Goal: Find specific page/section: Find specific page/section

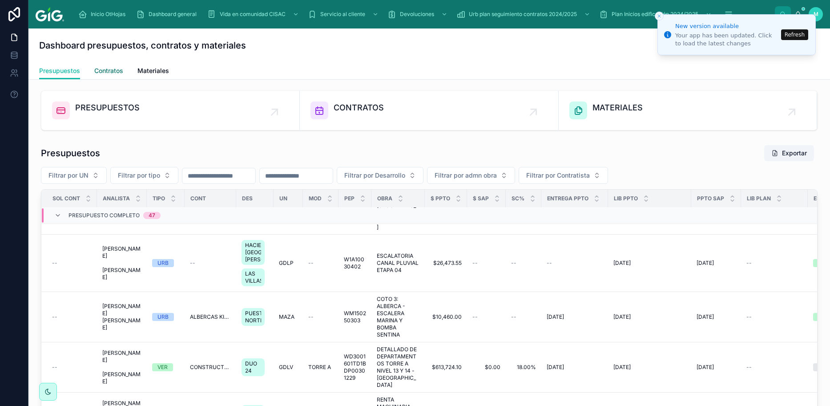
scroll to position [7, 0]
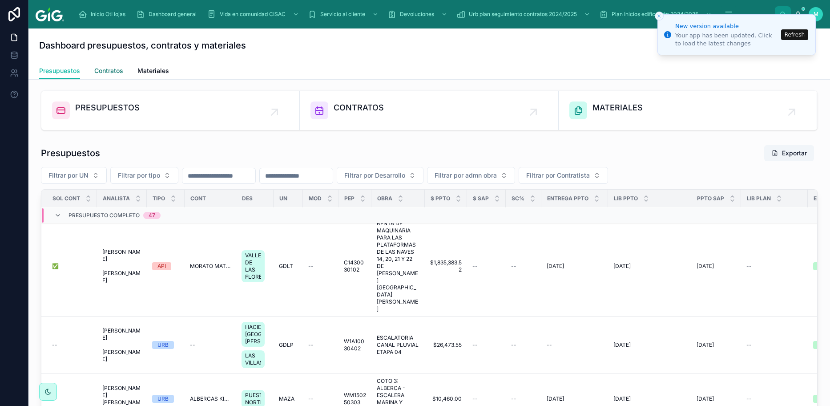
click at [114, 71] on span "Contratos" at bounding box center [108, 70] width 29 height 9
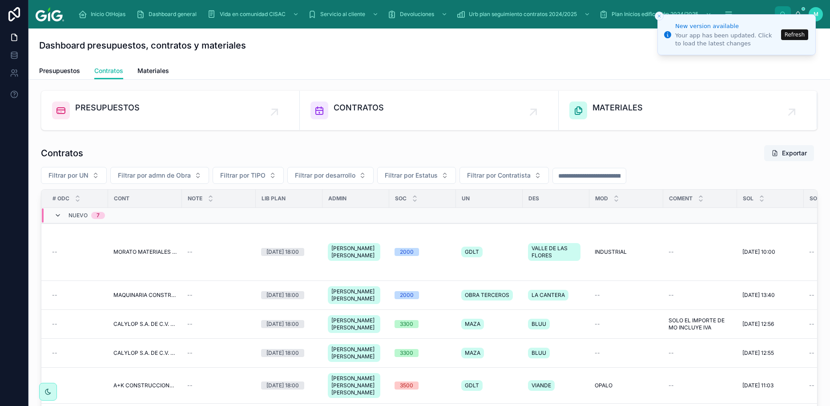
click at [55, 216] on icon at bounding box center [57, 215] width 7 height 7
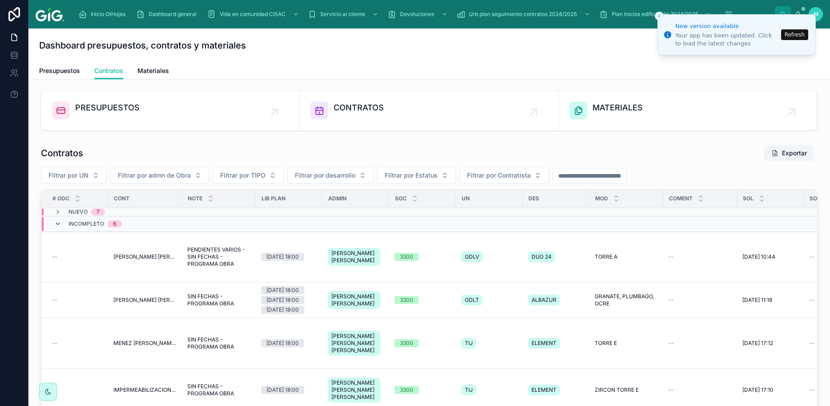
click at [56, 221] on icon at bounding box center [57, 223] width 7 height 7
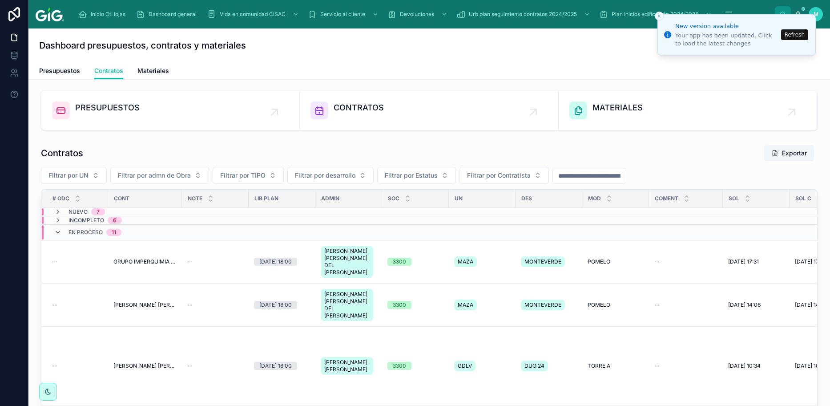
click at [57, 233] on icon at bounding box center [57, 232] width 7 height 7
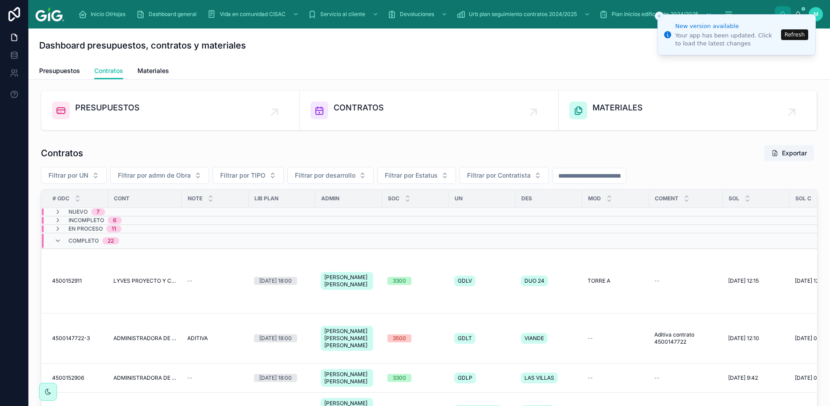
click at [599, 178] on input "text" at bounding box center [589, 176] width 73 height 12
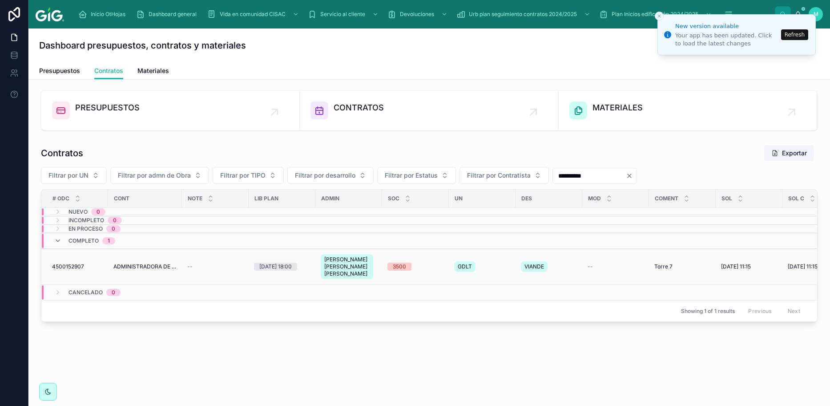
type input "**********"
click at [134, 267] on span "ADMINISTRADORA DE PROYECTOS INMOBILIARIOS GIG SA DE CV FILIAL 2100000008" at bounding box center [144, 266] width 63 height 7
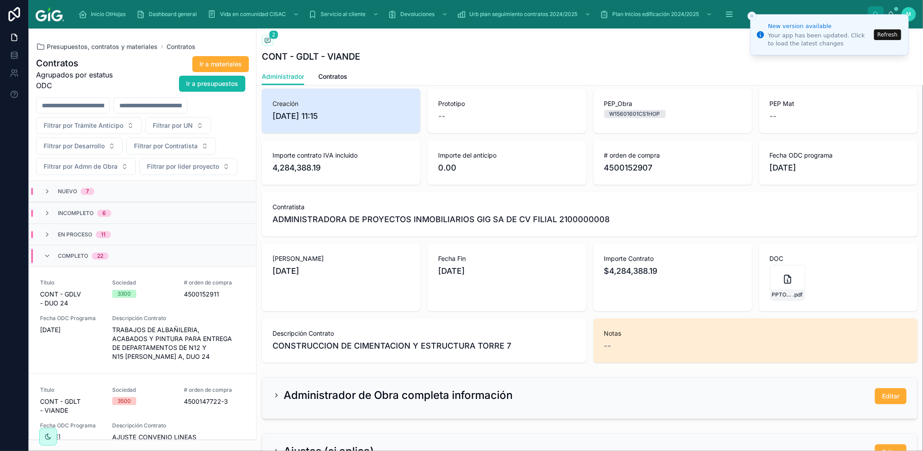
scroll to position [99, 0]
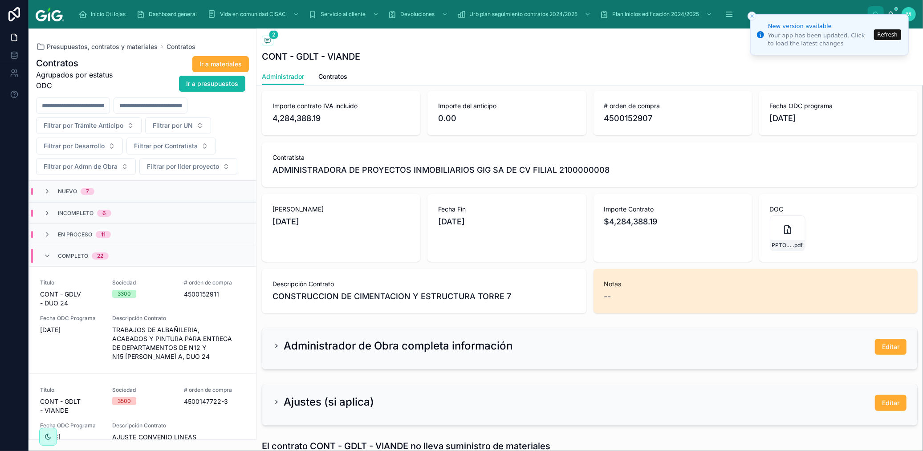
drag, startPoint x: 494, startPoint y: 224, endPoint x: 267, endPoint y: 206, distance: 227.2
click at [267, 206] on div "Creación 22/9/2025 11:15 Prototipo -- PEP_Obra W15601601CS1HOP PEP Mat -- Impor…" at bounding box center [590, 176] width 656 height 274
click at [506, 231] on div "Fecha Fin 24/1/2026" at bounding box center [506, 228] width 158 height 68
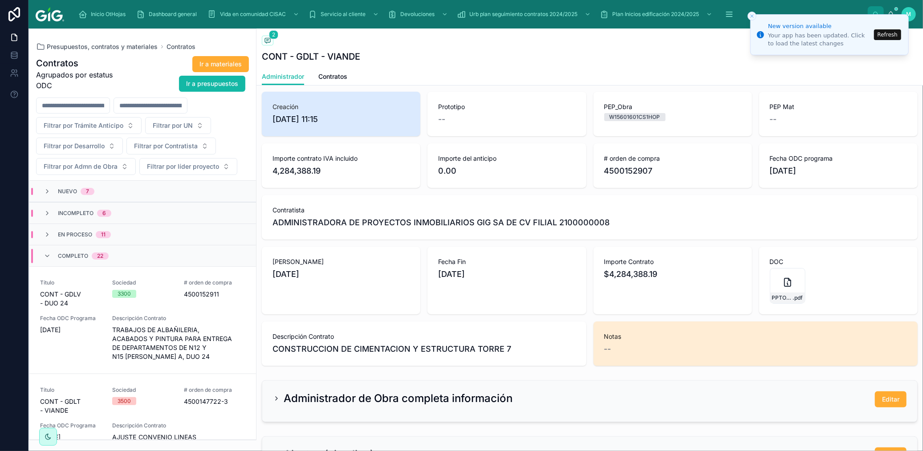
scroll to position [0, 0]
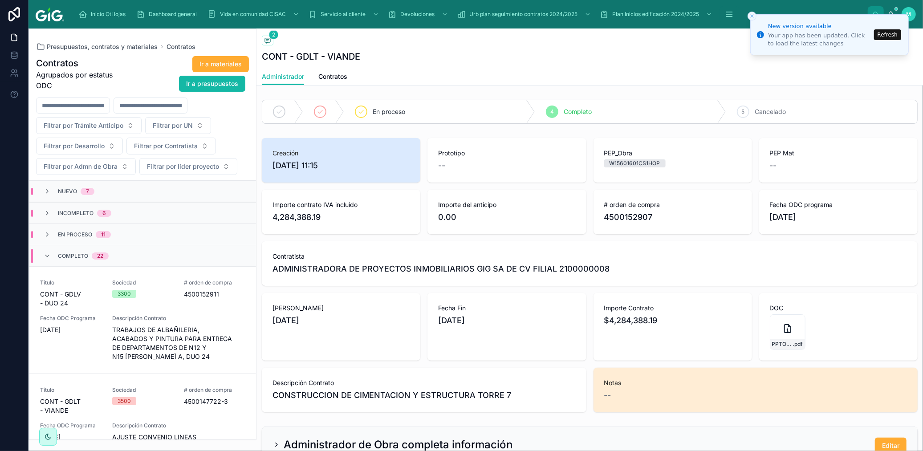
click at [645, 33] on button "Refresh" at bounding box center [887, 34] width 27 height 11
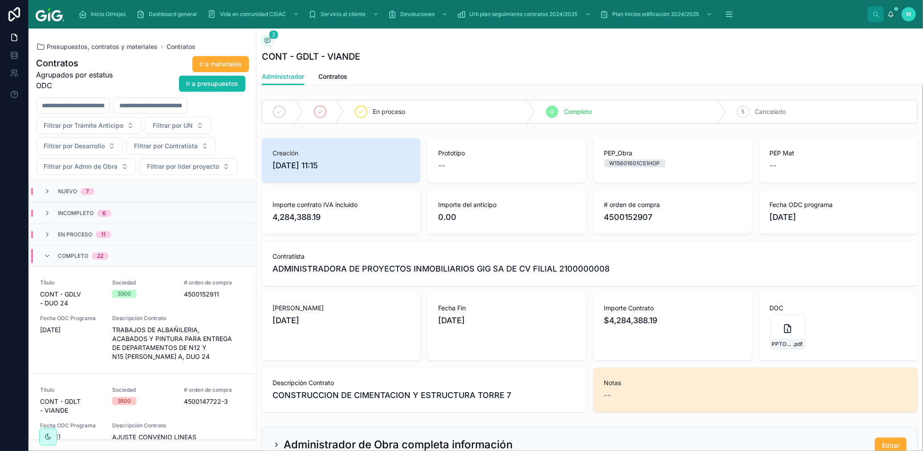
click at [670, 378] on span "Notas" at bounding box center [755, 382] width 303 height 9
drag, startPoint x: 643, startPoint y: 390, endPoint x: 624, endPoint y: 390, distance: 18.2
click at [641, 390] on div "--" at bounding box center [755, 395] width 303 height 12
drag, startPoint x: 624, startPoint y: 390, endPoint x: 616, endPoint y: 389, distance: 8.1
click at [624, 390] on div "--" at bounding box center [755, 395] width 303 height 12
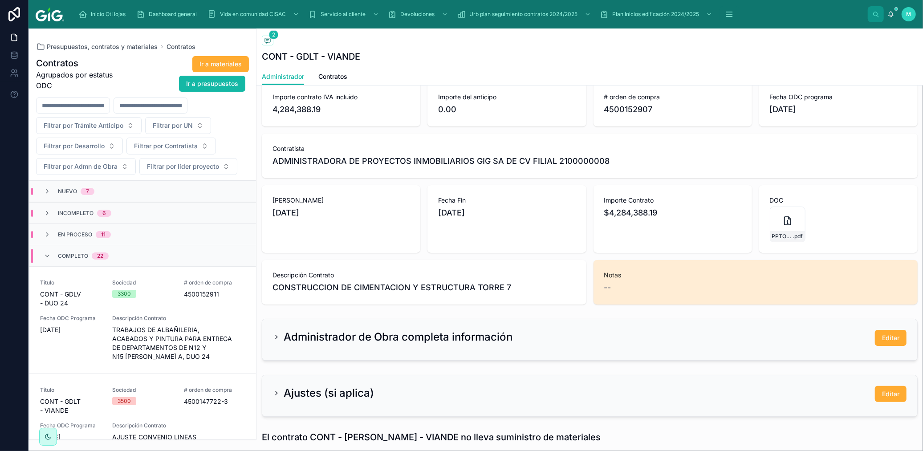
scroll to position [255, 0]
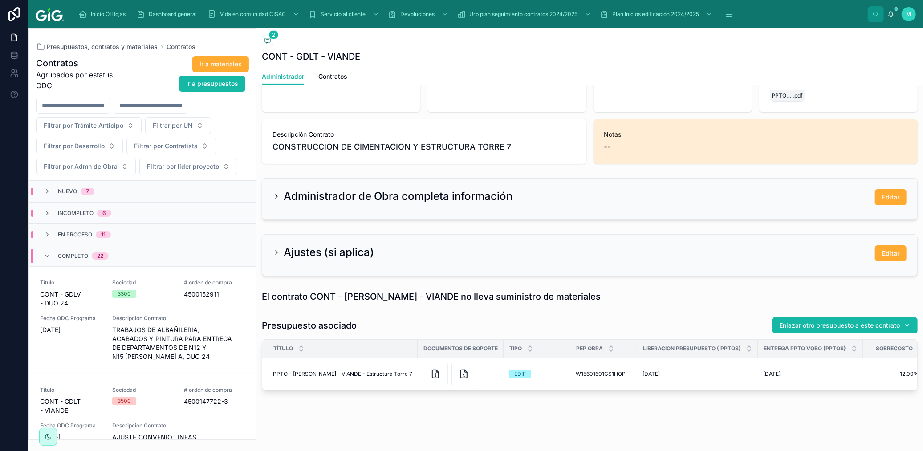
drag, startPoint x: 615, startPoint y: 144, endPoint x: 618, endPoint y: 131, distance: 13.1
click at [616, 141] on div "--" at bounding box center [755, 147] width 303 height 12
click at [618, 131] on div "Notas --" at bounding box center [755, 141] width 303 height 23
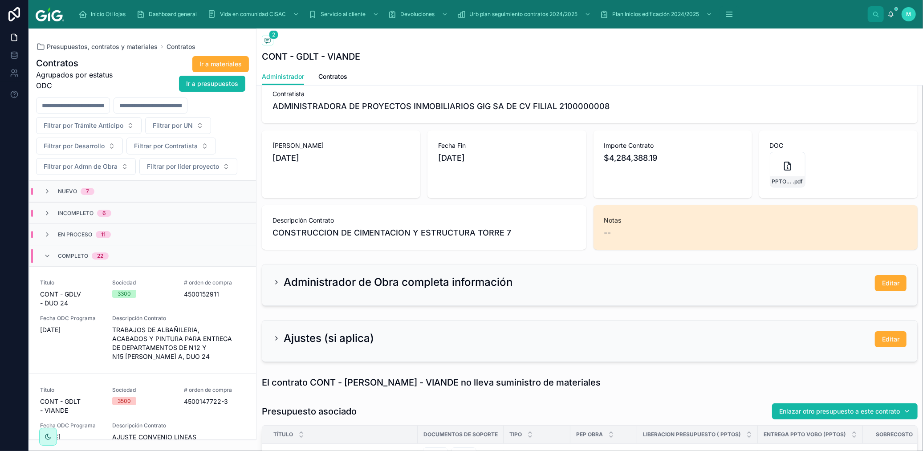
scroll to position [58, 0]
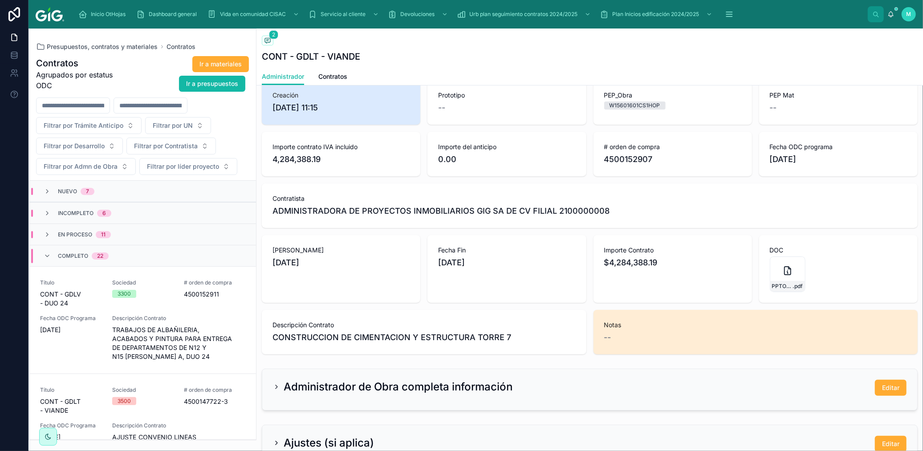
click at [625, 327] on span "Notas" at bounding box center [755, 324] width 303 height 9
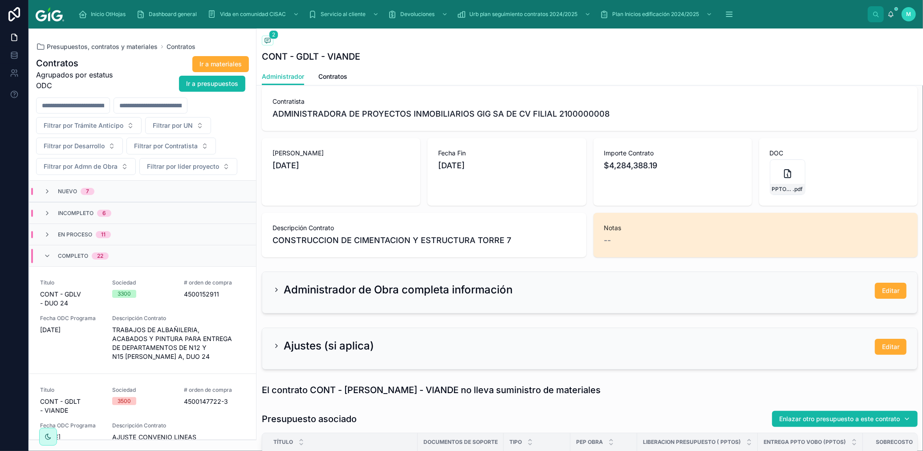
scroll to position [247, 0]
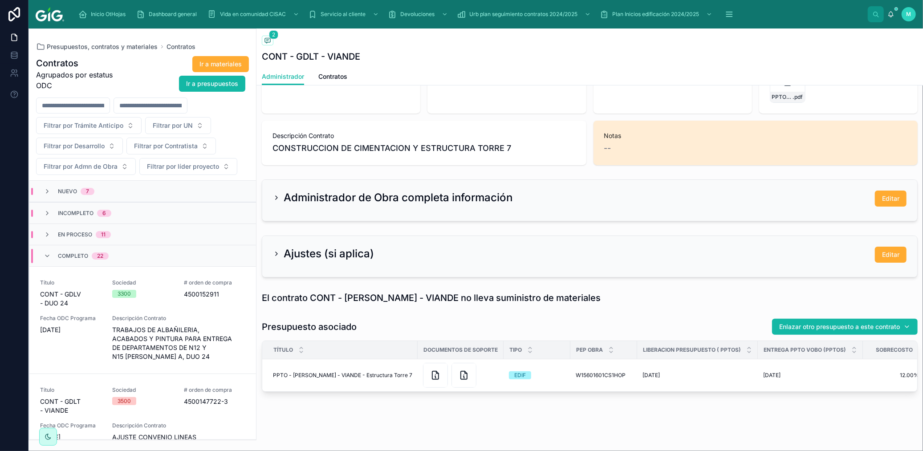
click at [666, 140] on div "Notas --" at bounding box center [755, 142] width 303 height 23
drag, startPoint x: 662, startPoint y: 141, endPoint x: 715, endPoint y: 141, distance: 53.0
click at [663, 141] on div "Notas --" at bounding box center [755, 142] width 303 height 23
click at [883, 200] on span "Editar" at bounding box center [890, 198] width 17 height 9
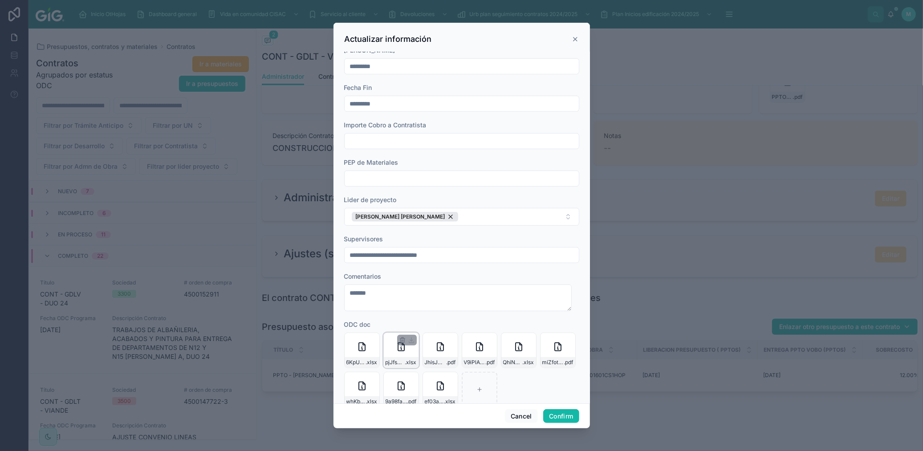
scroll to position [402, 0]
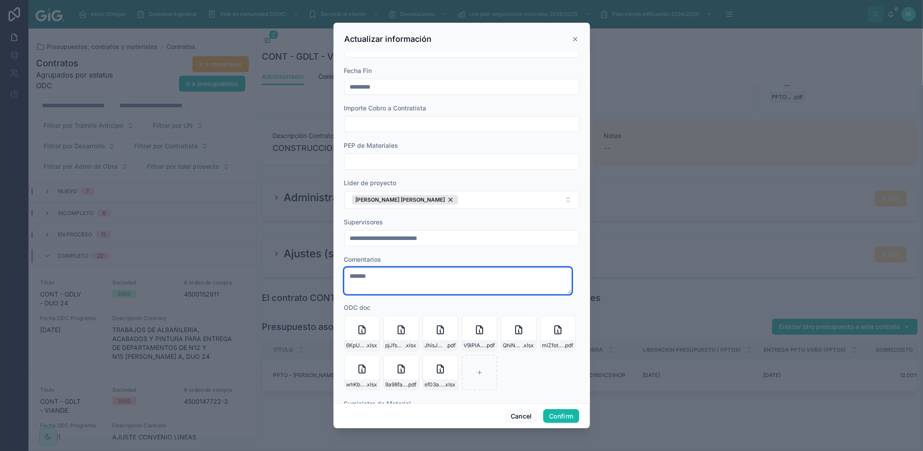
click at [401, 274] on textarea "*******" at bounding box center [457, 280] width 227 height 27
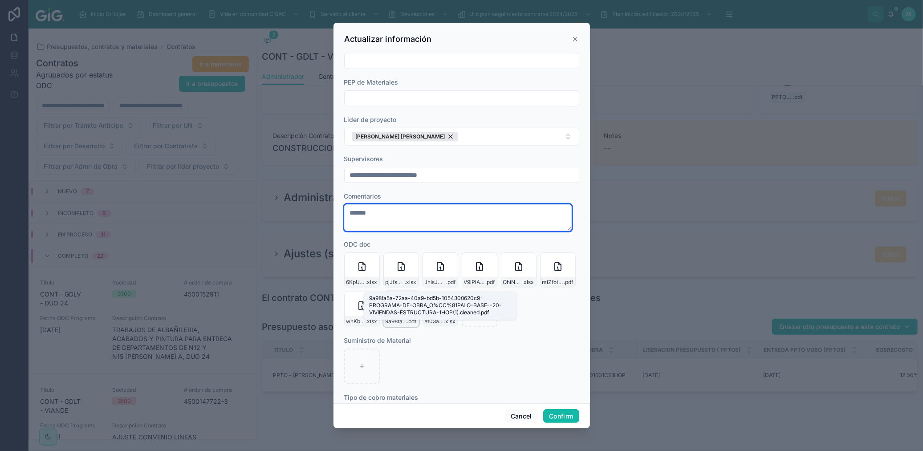
scroll to position [501, 0]
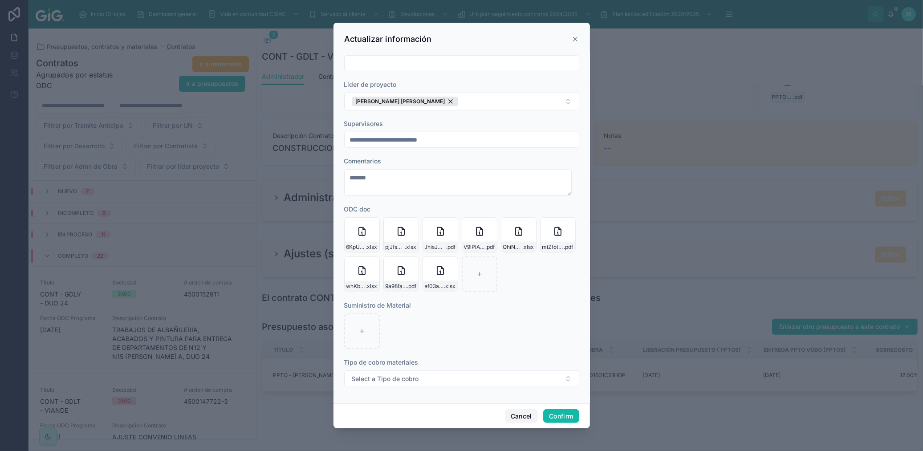
click at [522, 414] on button "Cancel" at bounding box center [521, 416] width 33 height 14
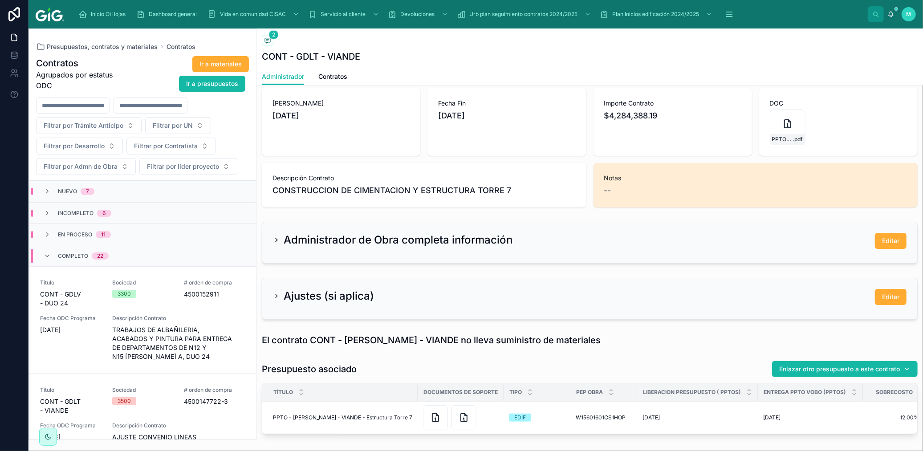
scroll to position [157, 0]
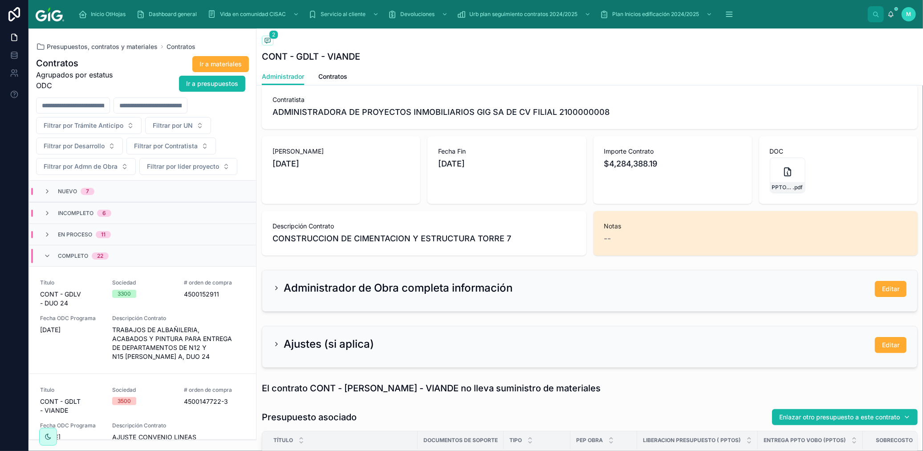
drag, startPoint x: 618, startPoint y: 247, endPoint x: 621, endPoint y: 243, distance: 4.7
click at [619, 246] on div "Notas --" at bounding box center [755, 233] width 324 height 45
drag, startPoint x: 619, startPoint y: 241, endPoint x: 528, endPoint y: 342, distance: 136.1
click at [528, 341] on div "Ajustes (si aplica) Editar" at bounding box center [589, 346] width 655 height 41
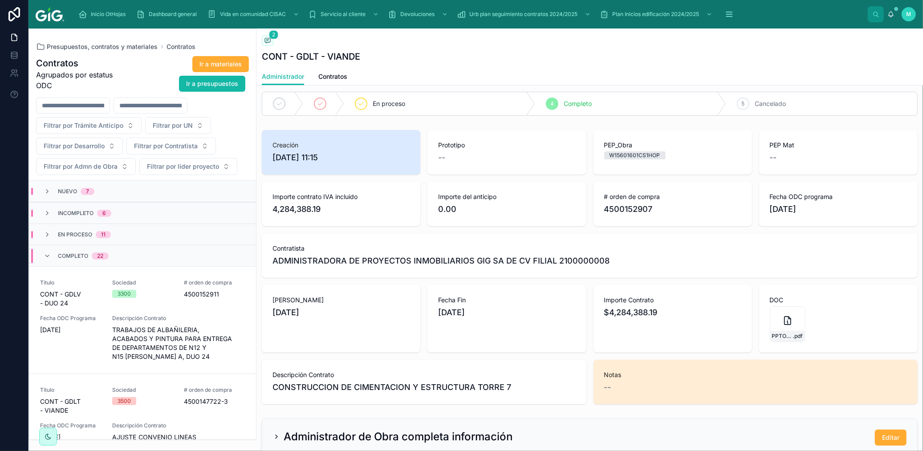
scroll to position [58, 0]
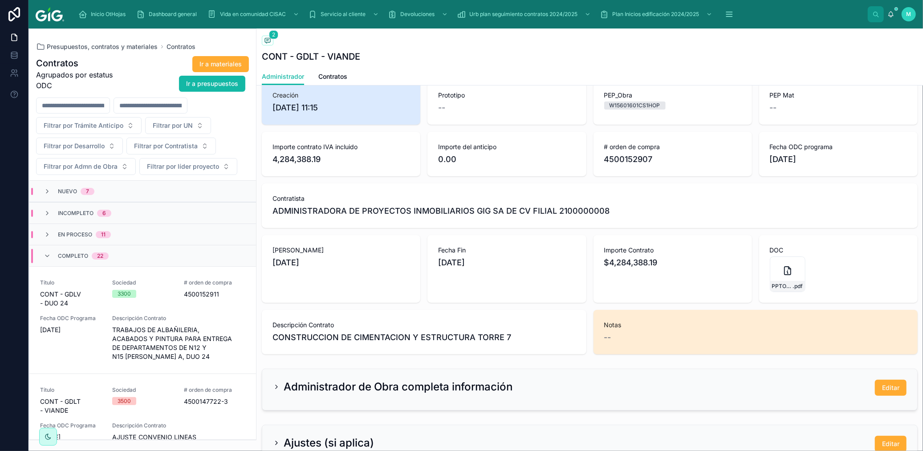
click at [647, 331] on div "--" at bounding box center [755, 337] width 303 height 12
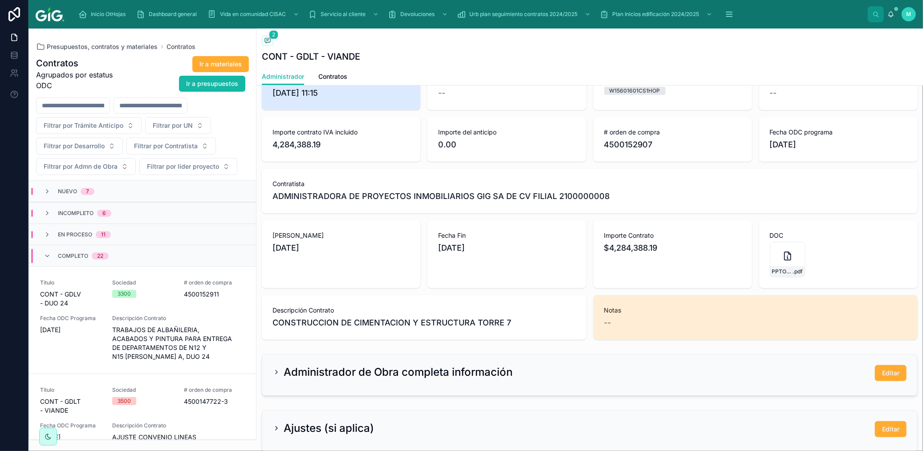
scroll to position [148, 0]
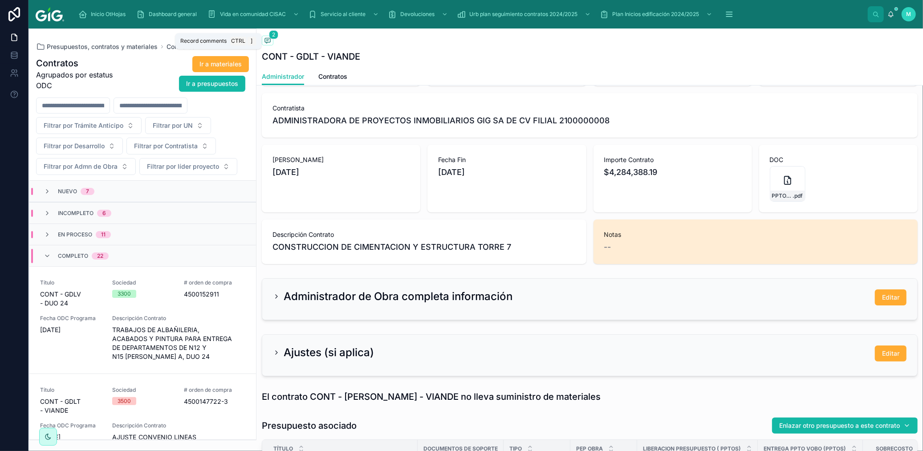
click at [270, 38] on icon at bounding box center [267, 40] width 5 height 5
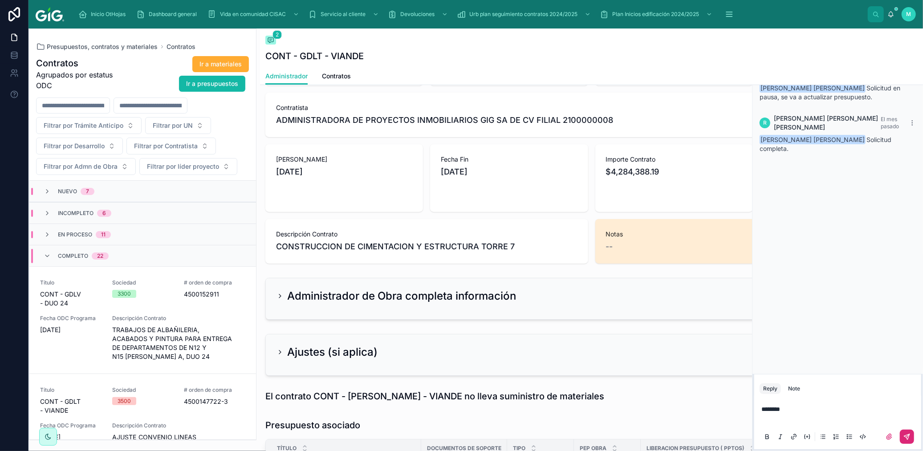
click at [902, 433] on button at bounding box center [906, 436] width 14 height 14
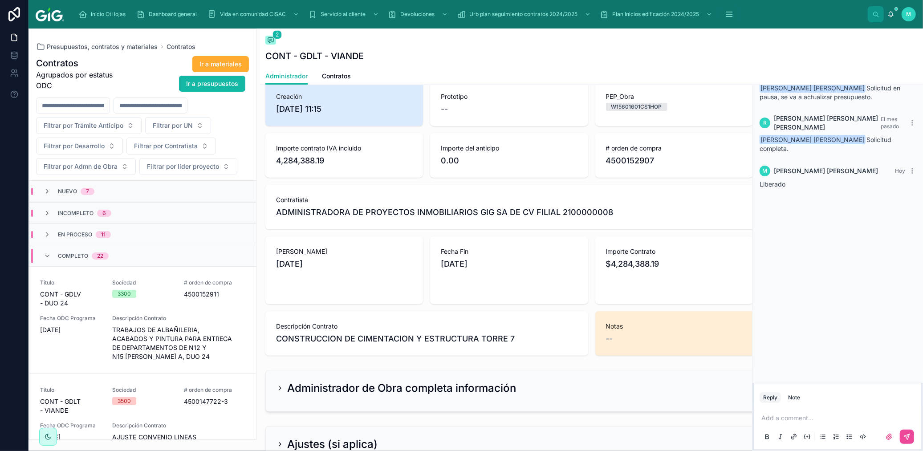
scroll to position [99, 0]
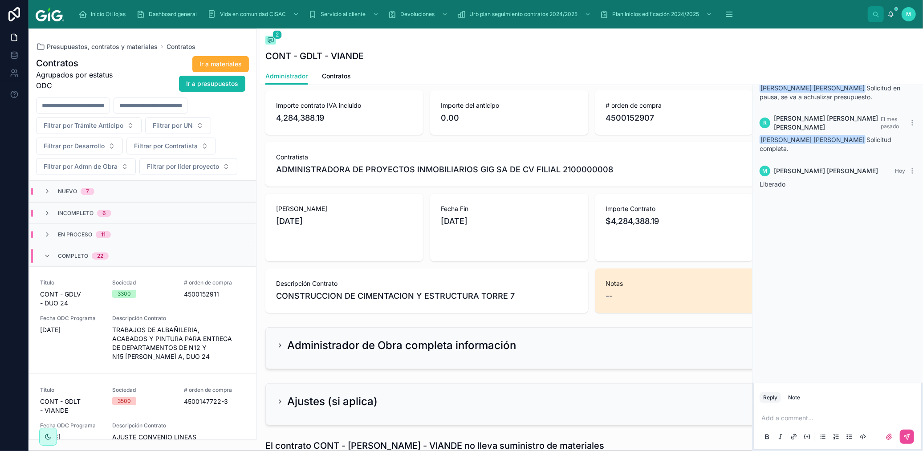
click at [914, 39] on div "Back to Dashboard Contratos 2 CONT - [PERSON_NAME] - VIANDE Administrador Admin…" at bounding box center [591, 56] width 663 height 57
click at [919, 38] on div "2 Comments" at bounding box center [837, 38] width 170 height 21
click at [918, 40] on div "2 Comments" at bounding box center [837, 38] width 170 height 21
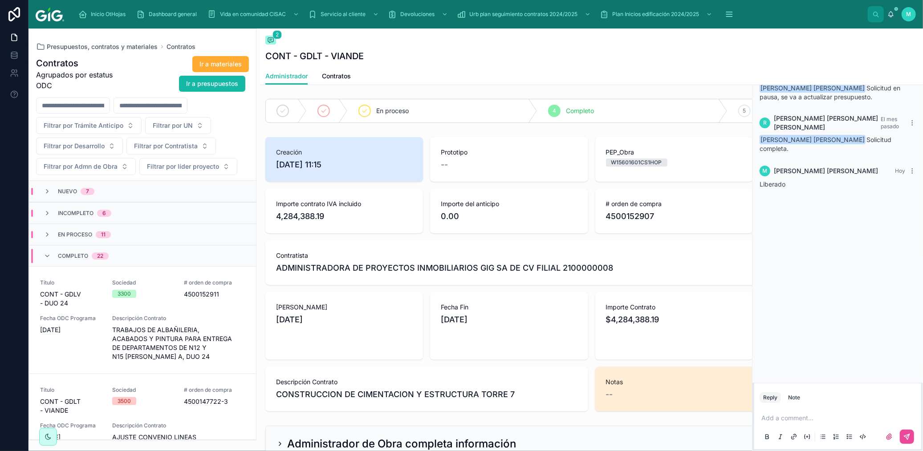
scroll to position [0, 0]
drag, startPoint x: 857, startPoint y: 291, endPoint x: 860, endPoint y: 286, distance: 5.4
click at [860, 286] on div "[PERSON_NAME] [PERSON_NAME] El mes pasado [PERSON_NAME] [PERSON_NAME] Solicitud…" at bounding box center [837, 216] width 170 height 333
drag, startPoint x: 878, startPoint y: 241, endPoint x: 848, endPoint y: 118, distance: 126.4
click at [877, 235] on div "[PERSON_NAME] [PERSON_NAME] El mes pasado [PERSON_NAME] [PERSON_NAME] Solicitud…" at bounding box center [837, 216] width 170 height 333
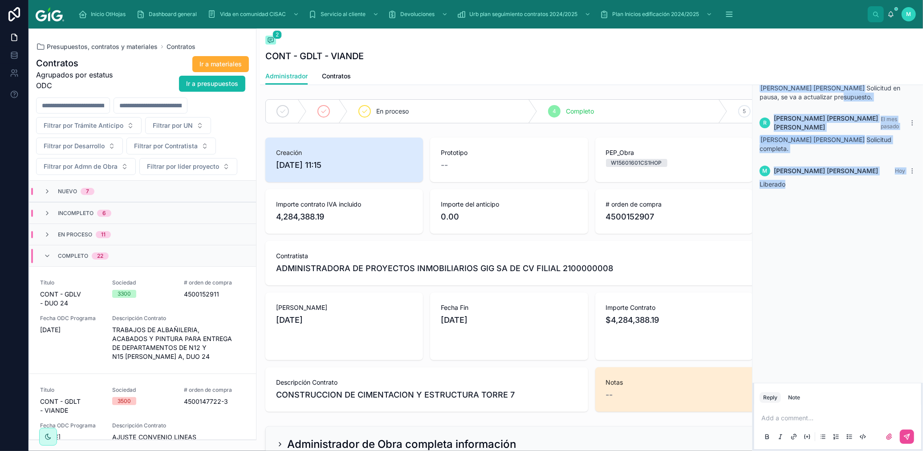
drag, startPoint x: 852, startPoint y: 138, endPoint x: 858, endPoint y: 261, distance: 123.4
click at [858, 261] on div "[PERSON_NAME] [PERSON_NAME] El mes pasado [PERSON_NAME] [PERSON_NAME] Solicitud…" at bounding box center [837, 216] width 170 height 333
drag, startPoint x: 859, startPoint y: 283, endPoint x: 858, endPoint y: 274, distance: 9.5
click at [860, 283] on div "[PERSON_NAME] [PERSON_NAME] El mes pasado [PERSON_NAME] [PERSON_NAME] Solicitud…" at bounding box center [837, 216] width 170 height 333
click at [858, 298] on div "[PERSON_NAME] [PERSON_NAME] El mes pasado [PERSON_NAME] [PERSON_NAME] Solicitud…" at bounding box center [837, 216] width 170 height 333
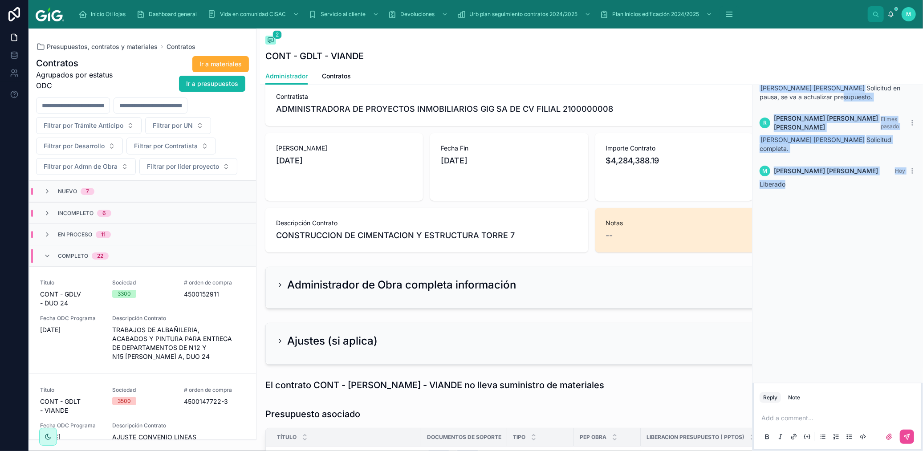
scroll to position [198, 0]
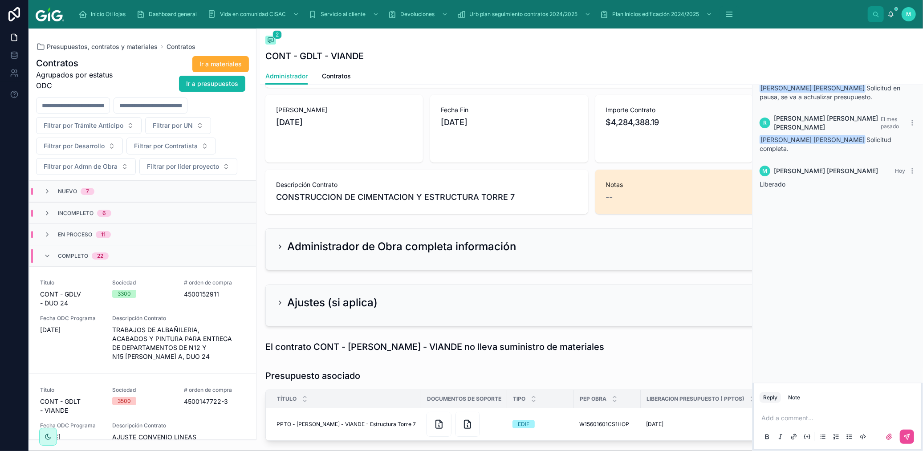
click at [616, 196] on div "--" at bounding box center [756, 197] width 301 height 12
click at [619, 196] on div "--" at bounding box center [756, 197] width 301 height 12
drag, startPoint x: 344, startPoint y: 42, endPoint x: 335, endPoint y: 44, distance: 9.4
click at [344, 43] on div "Back to Dashboard Contratos 2" at bounding box center [591, 41] width 652 height 11
click at [267, 40] on icon at bounding box center [270, 39] width 7 height 7
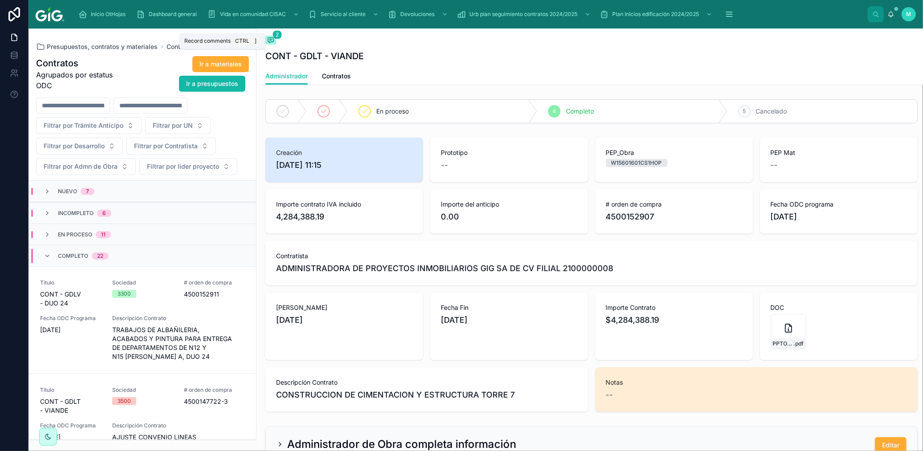
click at [271, 39] on icon at bounding box center [270, 39] width 7 height 7
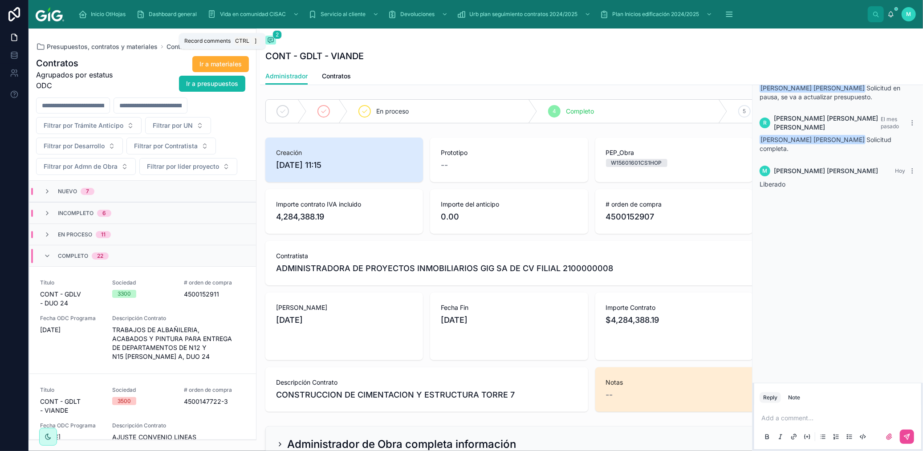
click at [271, 39] on icon at bounding box center [270, 39] width 7 height 7
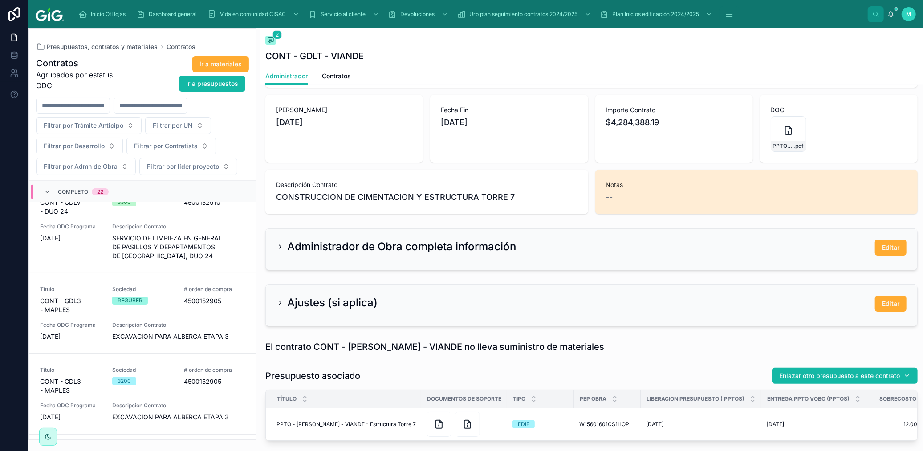
scroll to position [139, 0]
